Goal: Information Seeking & Learning: Learn about a topic

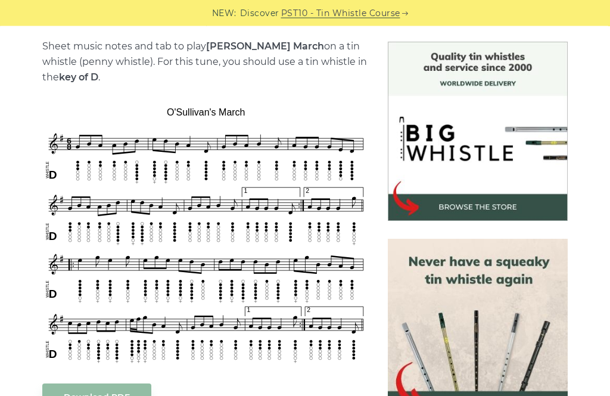
scroll to position [339, 0]
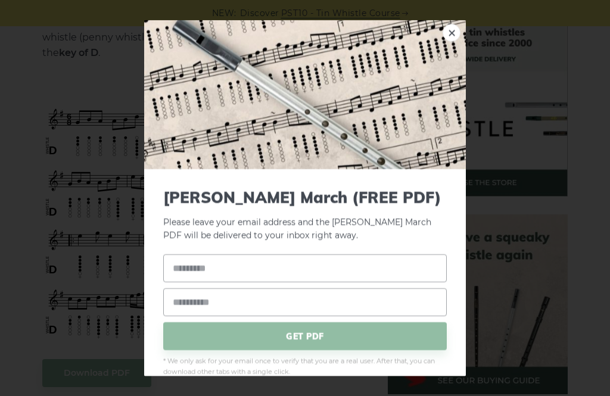
click at [447, 41] on link "×" at bounding box center [452, 32] width 18 height 18
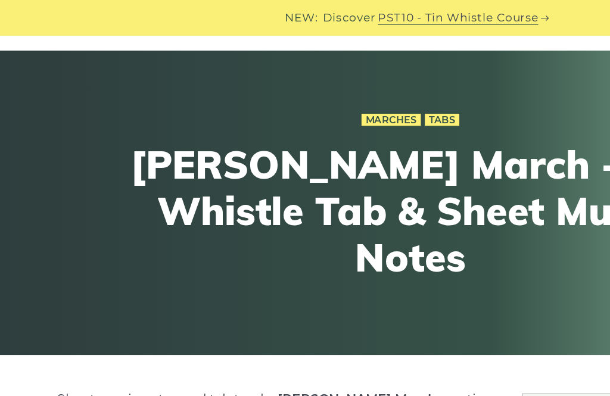
scroll to position [0, 0]
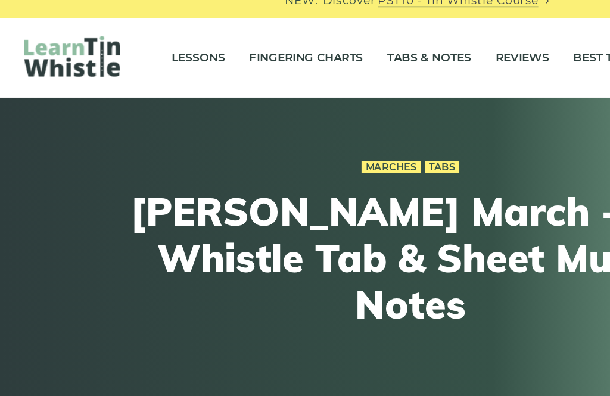
click at [320, 41] on link "Tabs & Notes" at bounding box center [319, 56] width 63 height 30
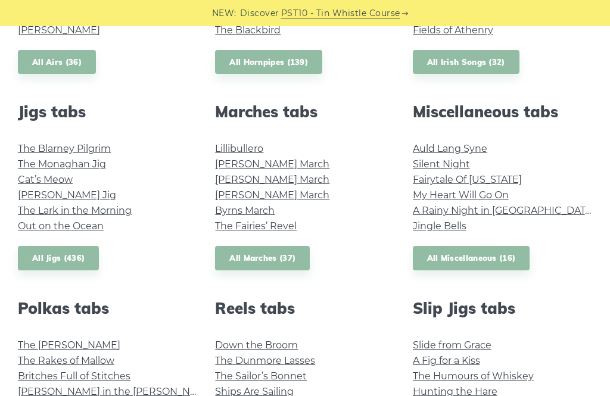
scroll to position [606, 0]
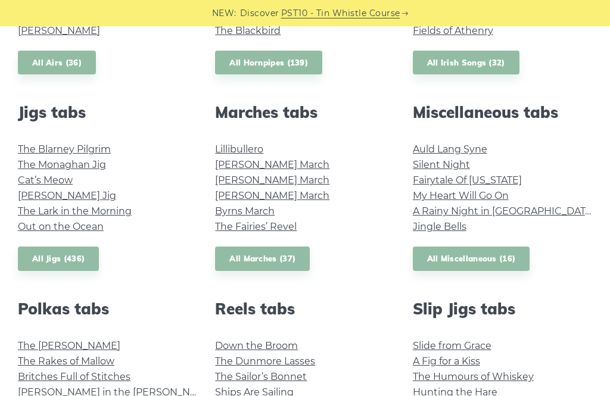
click at [479, 150] on link "Auld Lang Syne" at bounding box center [450, 149] width 75 height 11
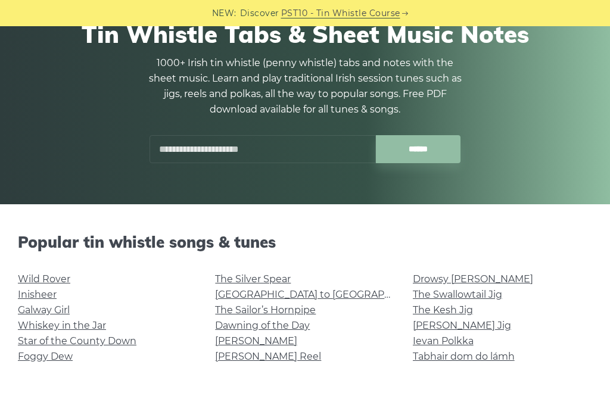
scroll to position [94, 0]
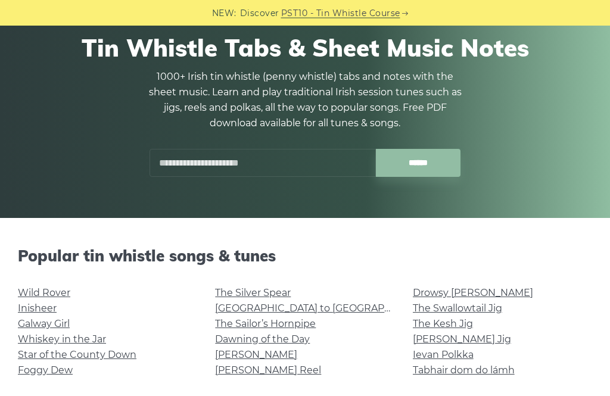
click at [273, 164] on input "text" at bounding box center [263, 164] width 227 height 28
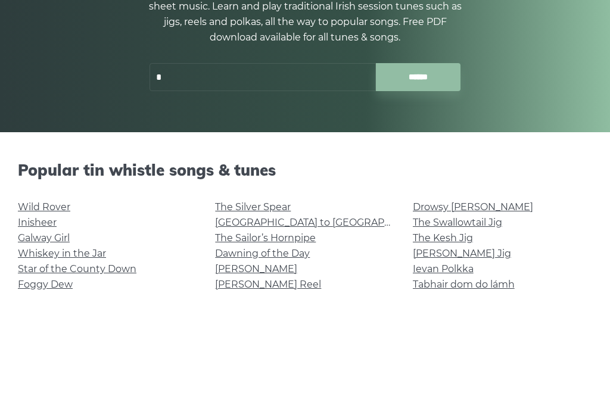
type input "*"
click at [545, 55] on div "Tin Whistle Tabs & Sheet Music Notes 1000+ Irish tin whistle ([PERSON_NAME] whi…" at bounding box center [305, 105] width 563 height 201
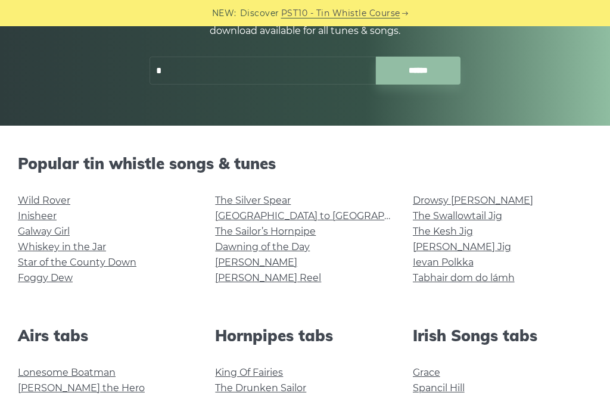
scroll to position [186, 0]
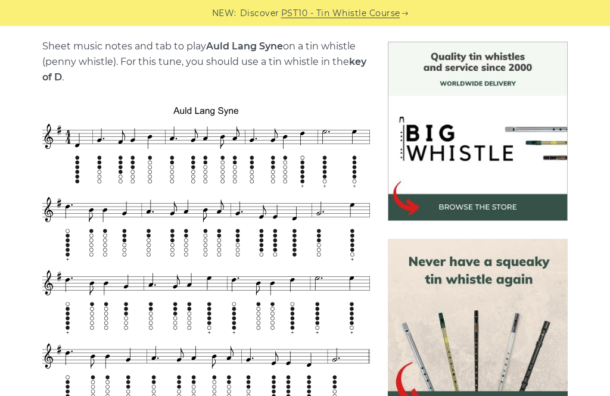
scroll to position [300, 0]
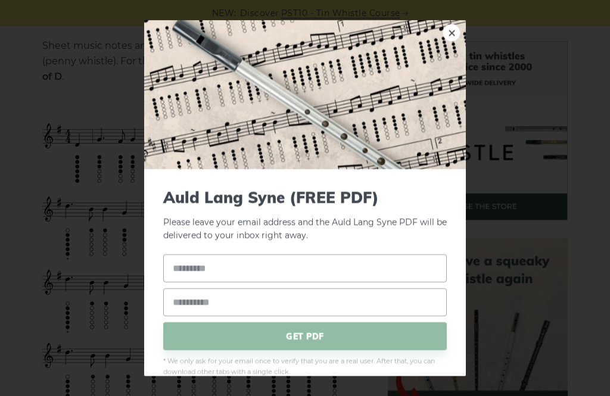
click at [451, 41] on link "×" at bounding box center [452, 32] width 18 height 18
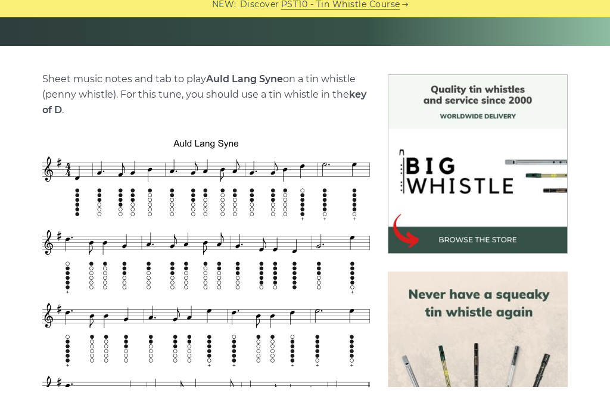
scroll to position [267, 0]
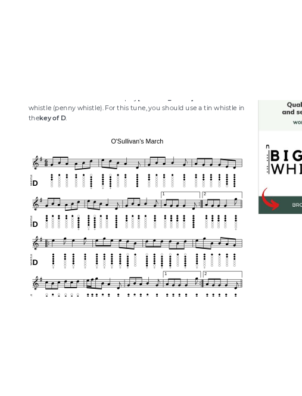
scroll to position [203, 0]
